Goal: Check status: Check status

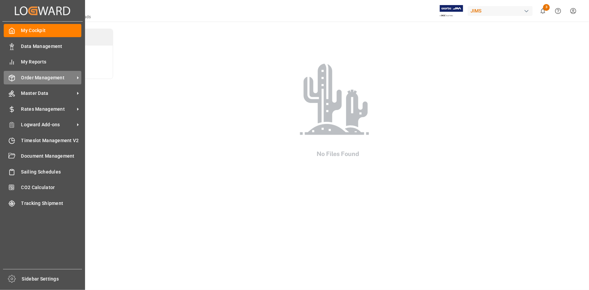
click at [44, 81] on span "Order Management" at bounding box center [47, 77] width 53 height 7
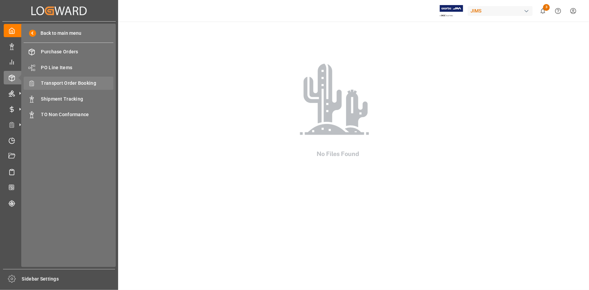
click at [62, 84] on span "Transport Order Booking" at bounding box center [77, 83] width 73 height 7
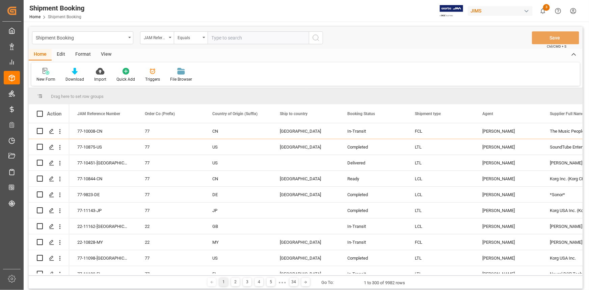
click at [220, 39] on input "text" at bounding box center [258, 37] width 101 height 13
paste input "22-10434-DE"
type input "22-10434-DE"
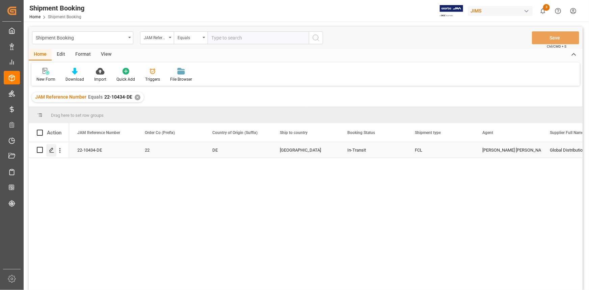
click at [52, 151] on icon "Press SPACE to select this row." at bounding box center [51, 150] width 5 height 5
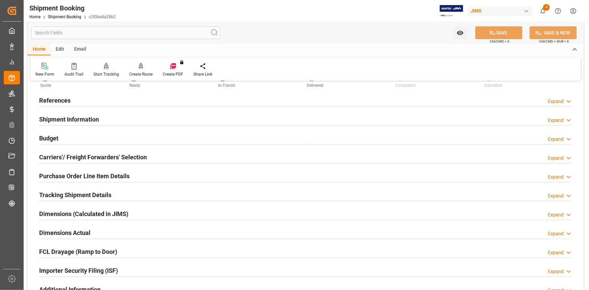
scroll to position [61, 0]
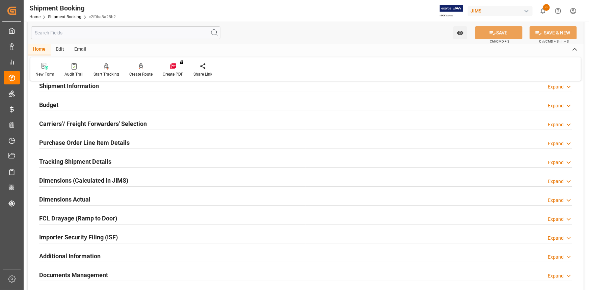
click at [116, 159] on div "Tracking Shipment Details Expand" at bounding box center [305, 161] width 533 height 13
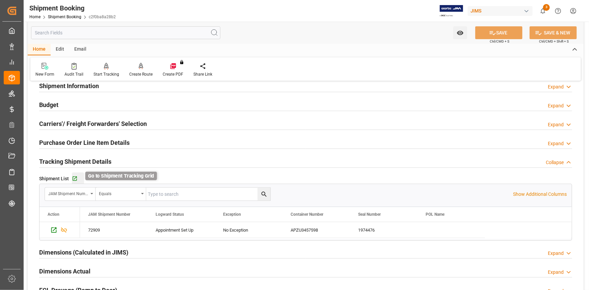
click at [77, 179] on icon "button" at bounding box center [75, 179] width 6 height 6
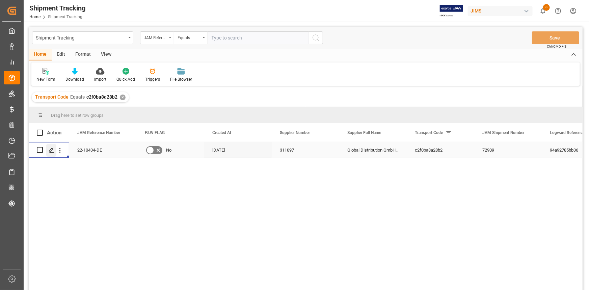
click at [52, 151] on icon "Press SPACE to select this row." at bounding box center [51, 150] width 5 height 5
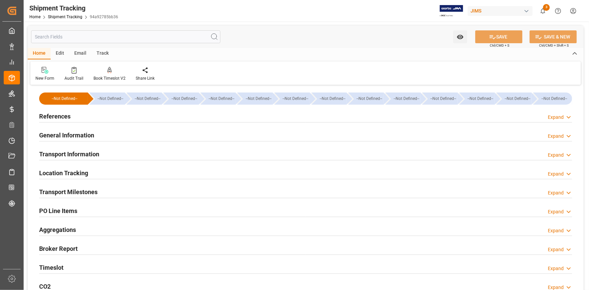
type input "05-08-2025"
click at [111, 115] on div "References Expand" at bounding box center [305, 115] width 533 height 13
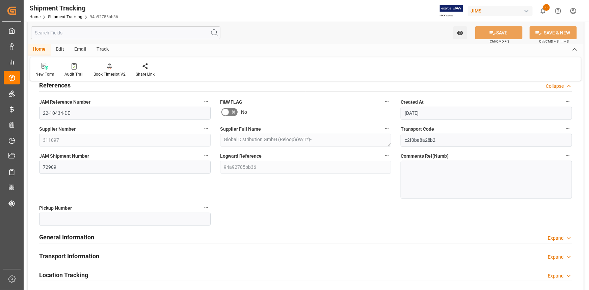
scroll to position [92, 0]
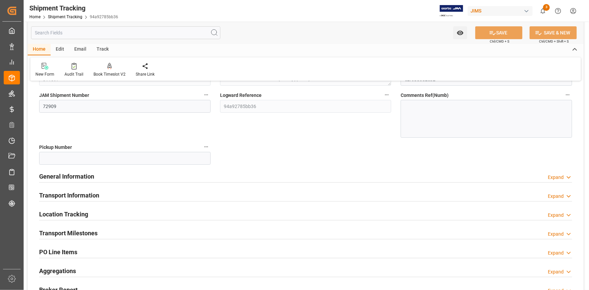
click at [127, 176] on div "General Information Expand" at bounding box center [305, 176] width 533 height 13
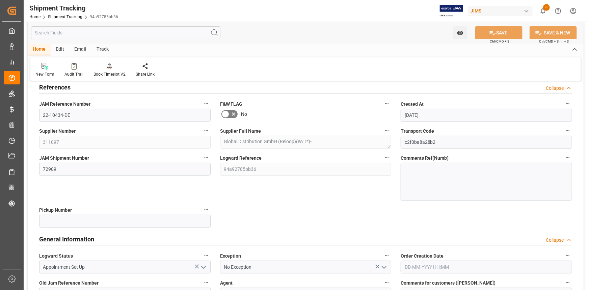
scroll to position [0, 0]
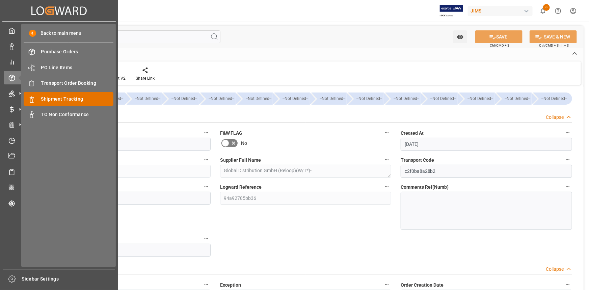
click at [65, 95] on div "Shipment Tracking Shipment Tracking" at bounding box center [69, 98] width 90 height 13
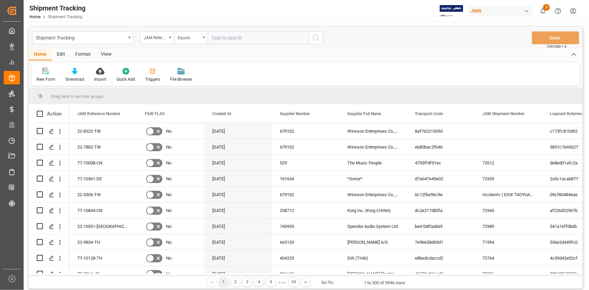
click at [230, 37] on input "text" at bounding box center [258, 37] width 101 height 13
type input "22-10519-CN"
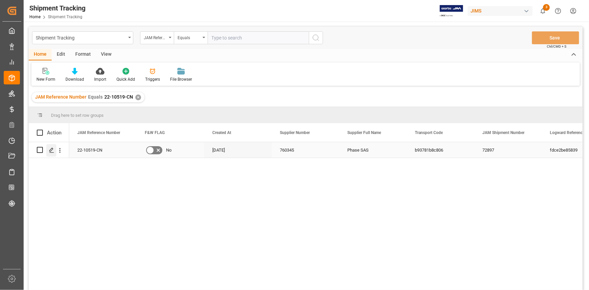
click at [51, 148] on icon "Press SPACE to select this row." at bounding box center [51, 150] width 5 height 5
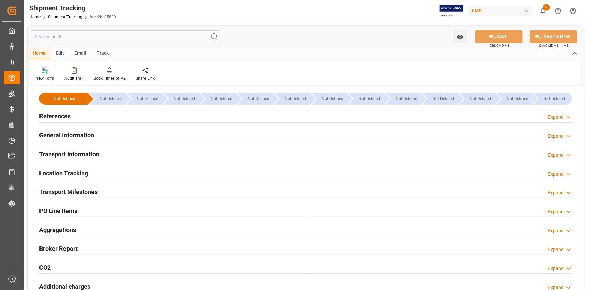
click at [118, 193] on div "Transport Milestones Expand" at bounding box center [305, 191] width 533 height 13
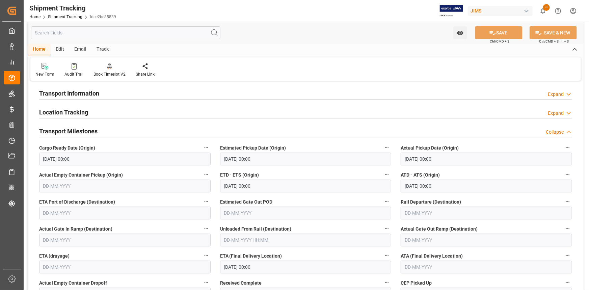
scroll to position [61, 0]
click at [110, 113] on div "Location Tracking Expand" at bounding box center [305, 111] width 533 height 13
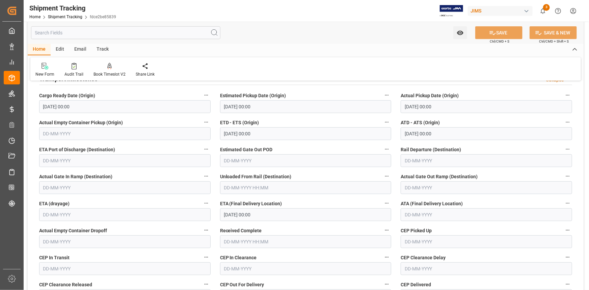
scroll to position [215, 0]
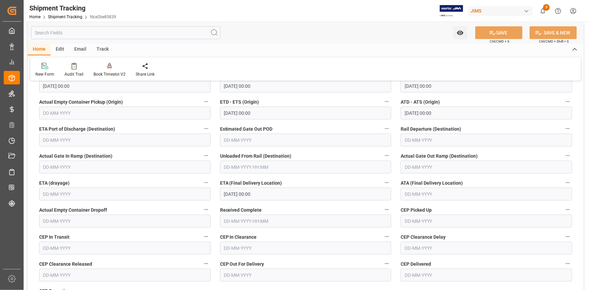
click at [241, 191] on input "23-09-2025 00:00" at bounding box center [306, 194] width 172 height 13
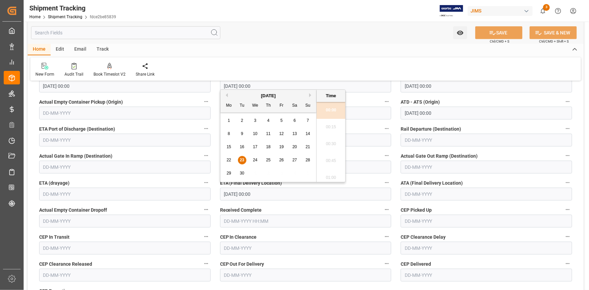
click at [256, 161] on span "24" at bounding box center [255, 160] width 4 height 5
type input "24-09-2025 00:00"
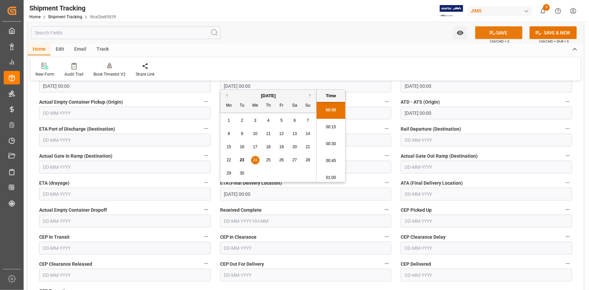
click at [501, 30] on button "SAVE" at bounding box center [498, 32] width 47 height 13
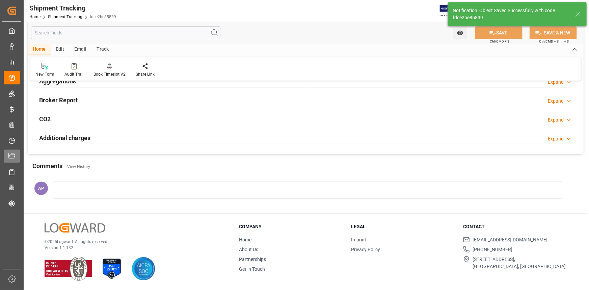
scroll to position [134, 0]
